Goal: Check status

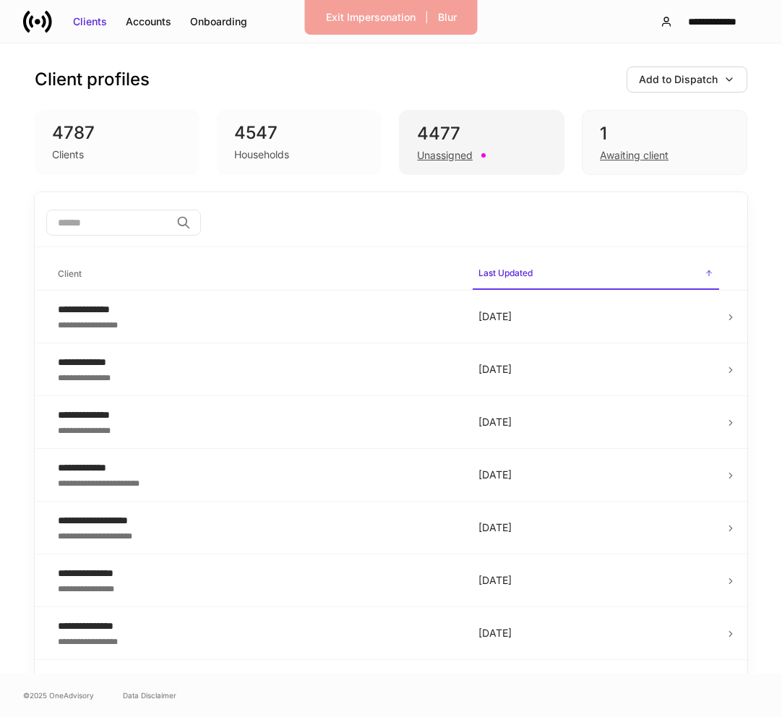
click at [536, 134] on div "4477" at bounding box center [481, 133] width 129 height 23
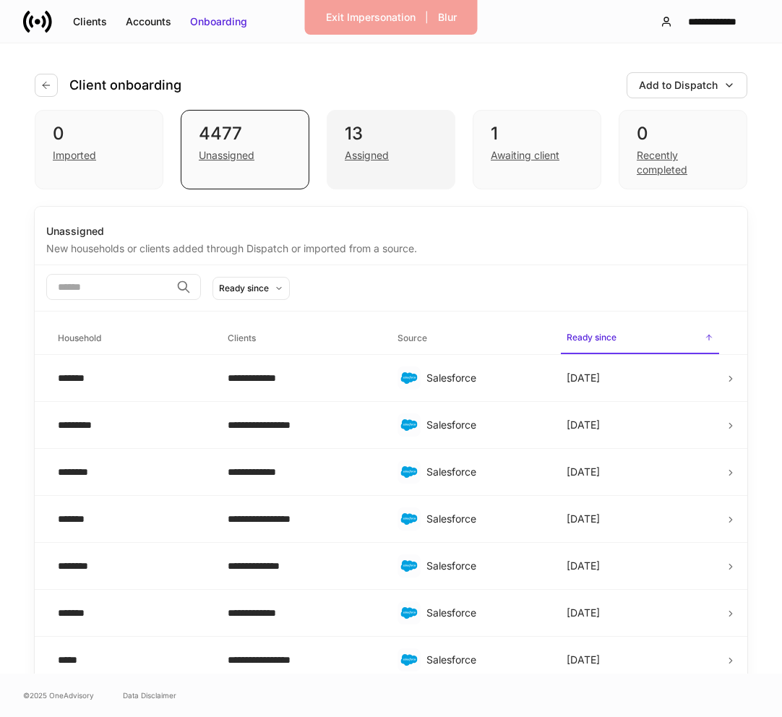
click at [421, 120] on div "13 Assigned" at bounding box center [391, 150] width 129 height 80
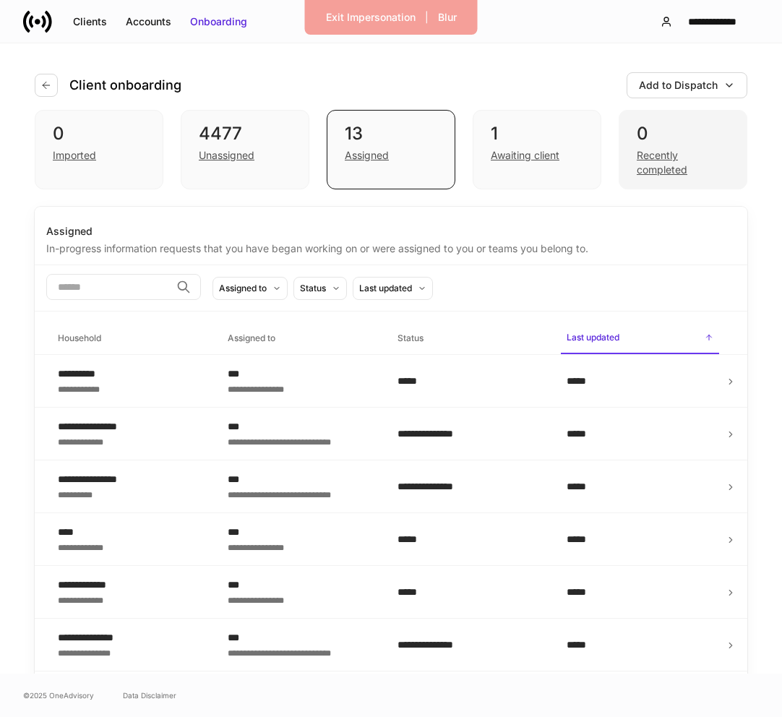
click at [675, 118] on div "0 Recently completed" at bounding box center [683, 150] width 129 height 80
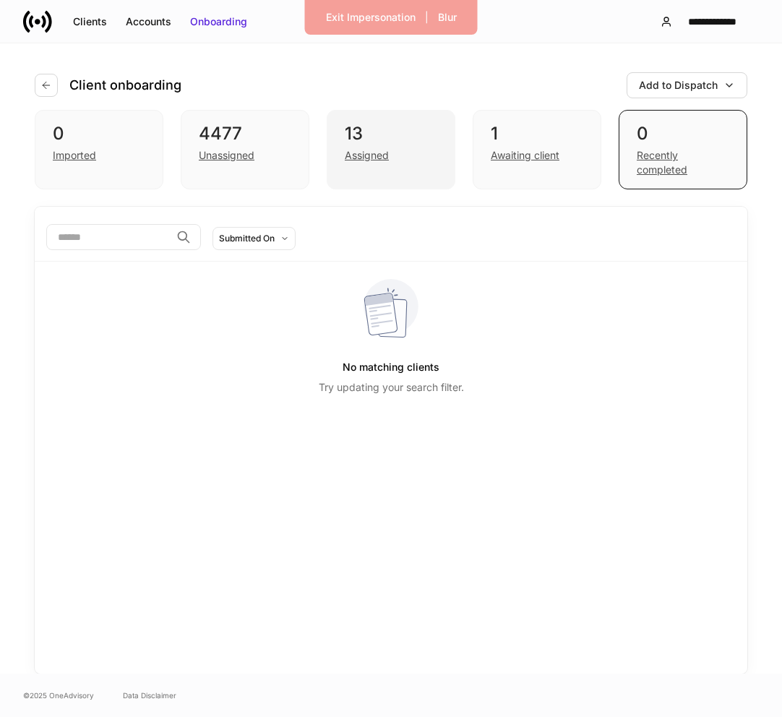
click at [429, 139] on div "13" at bounding box center [391, 133] width 93 height 23
